Goal: Check status: Check status

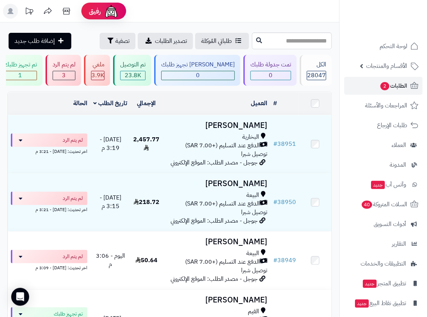
click at [287, 10] on header "رفيق ! الطلبات معالجة مكتمل إرجاع المنتجات العملاء المتواجدون الان 28775 عملاء …" at bounding box center [213, 11] width 427 height 22
drag, startPoint x: 287, startPoint y: 10, endPoint x: 241, endPoint y: 15, distance: 46.5
click at [280, 13] on header "رفيق ! الطلبات معالجة مكتمل إرجاع المنتجات العملاء المتواجدون الان 28775 عملاء …" at bounding box center [213, 11] width 427 height 22
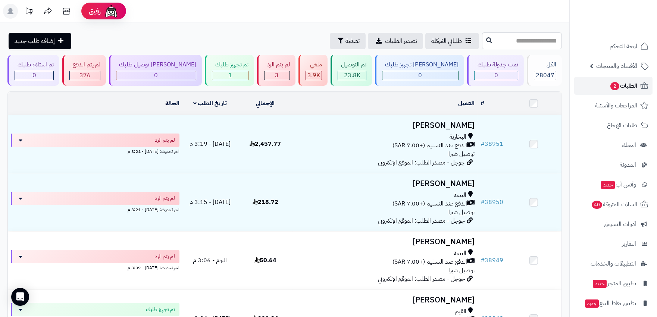
click at [427, 94] on link "الطلبات 2" at bounding box center [613, 86] width 78 height 18
